Goal: Task Accomplishment & Management: Use online tool/utility

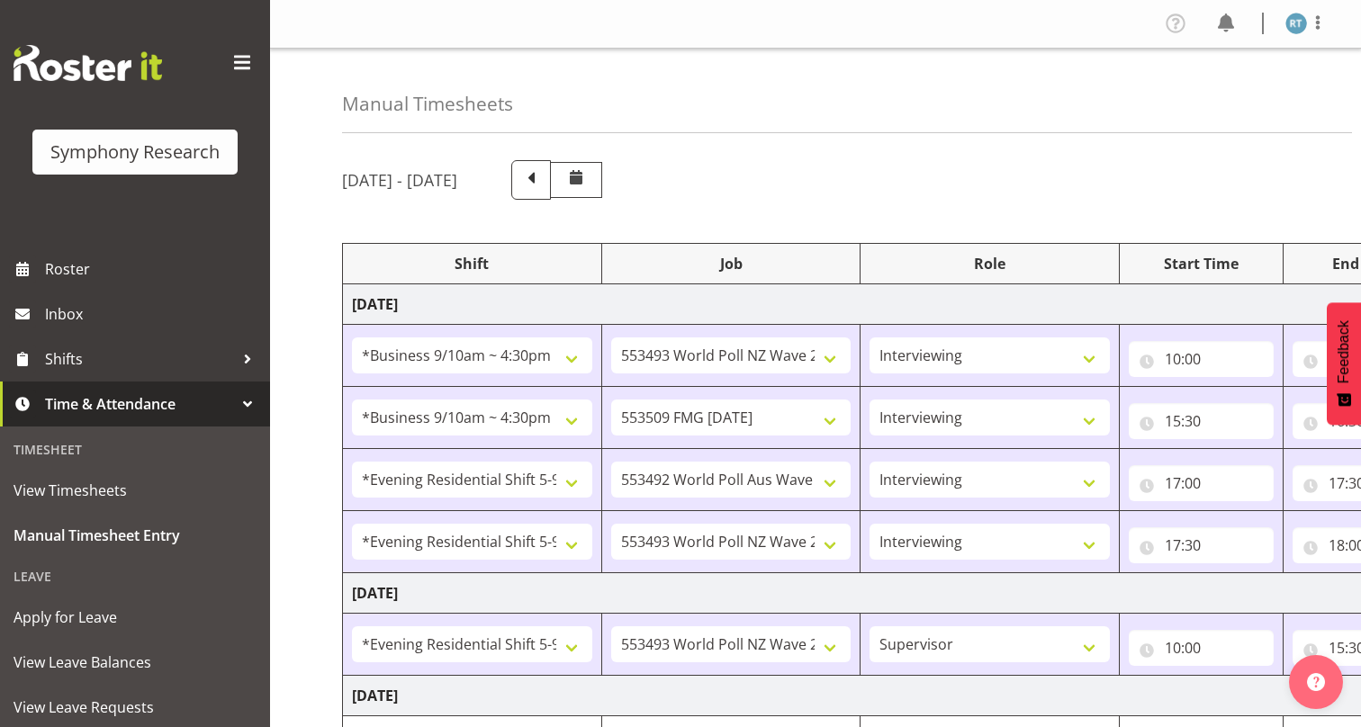
select select "26078"
select select "10527"
select select "47"
select select "26078"
select select "10585"
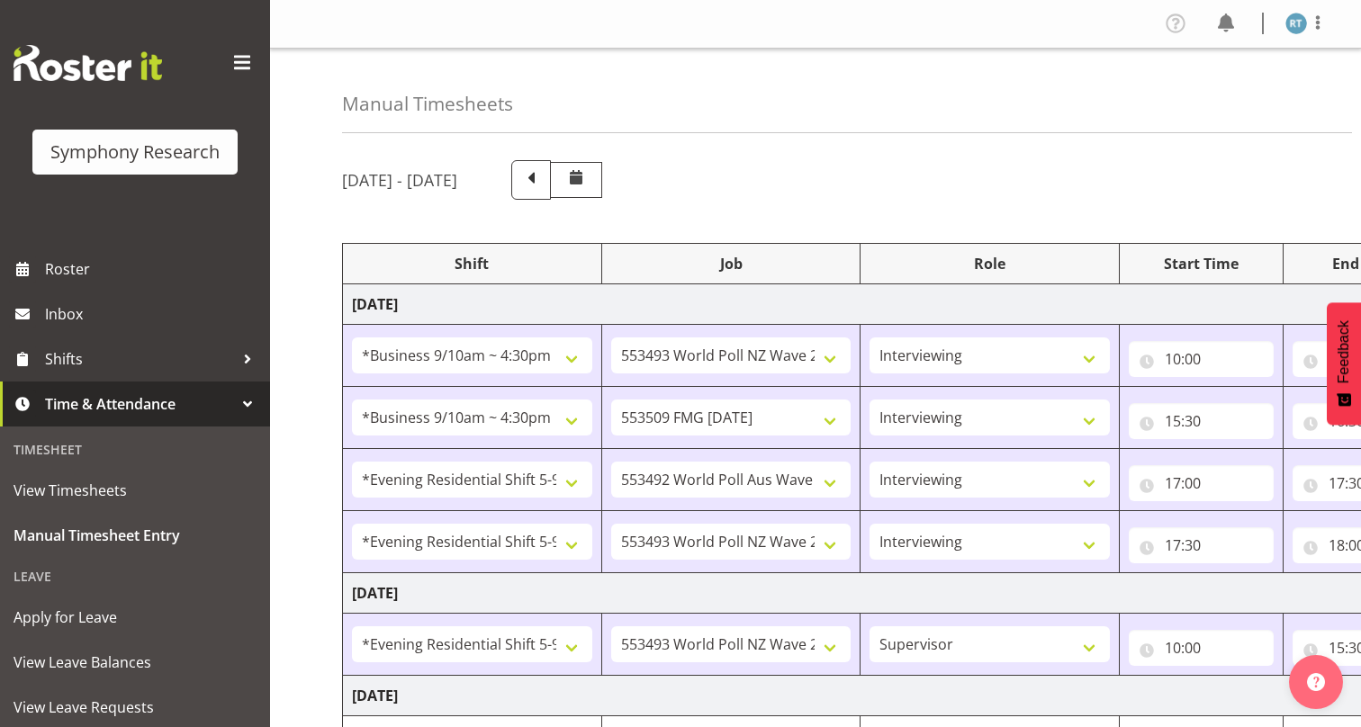
select select "47"
select select "48116"
select select "10499"
select select "47"
select select "48116"
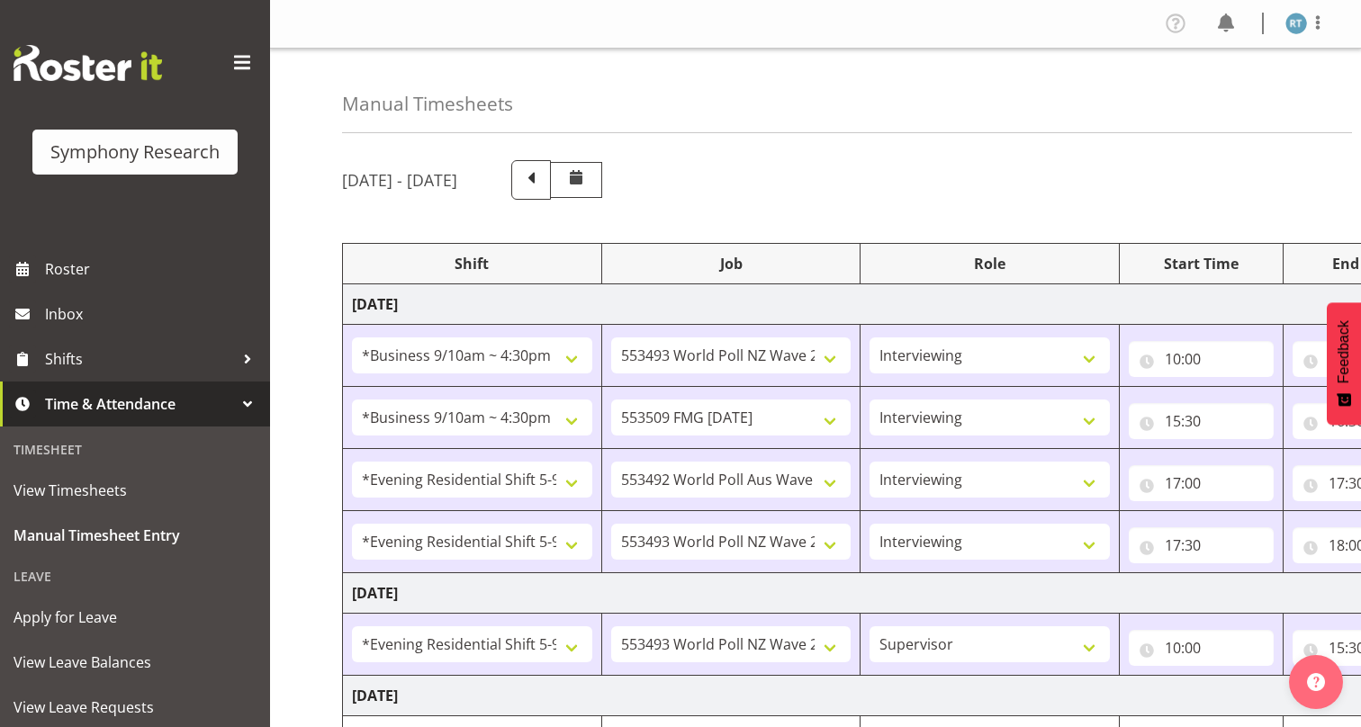
select select "10527"
select select "47"
select select "48116"
select select "10527"
select select "45"
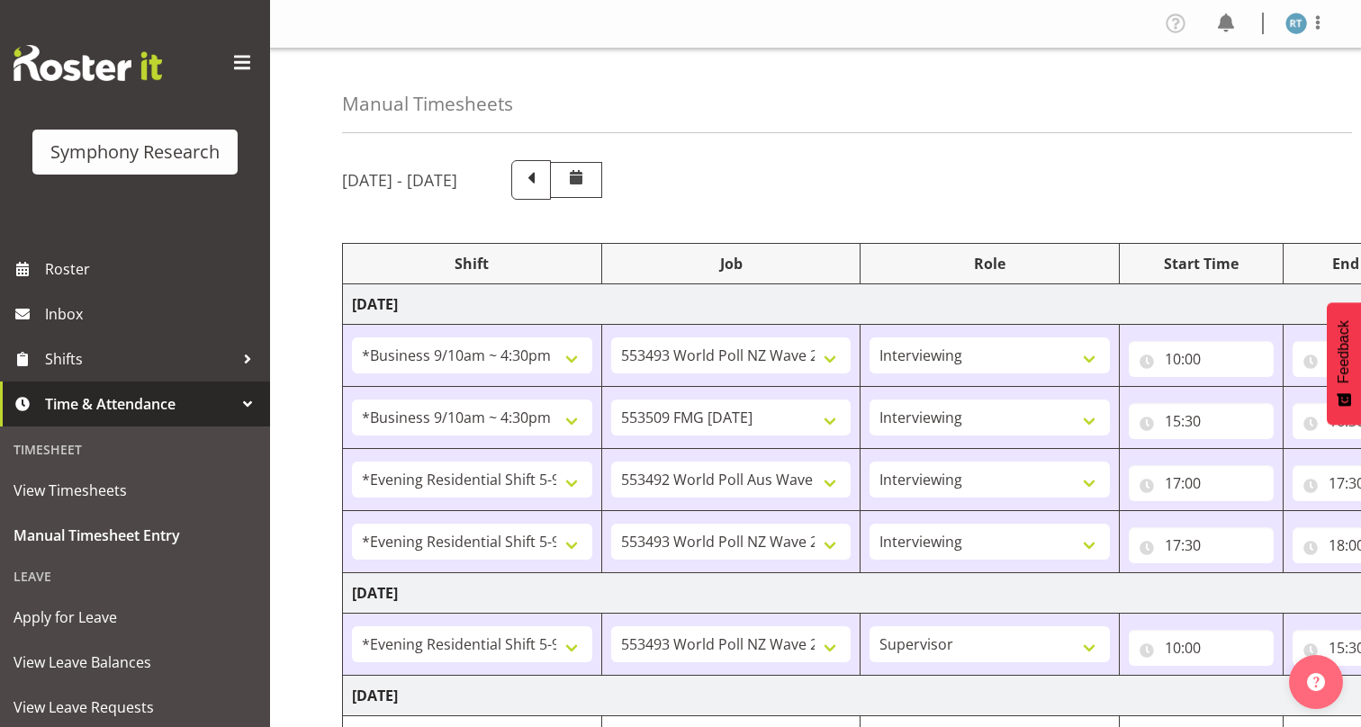
scroll to position [153, 0]
